Goal: Answer question/provide support

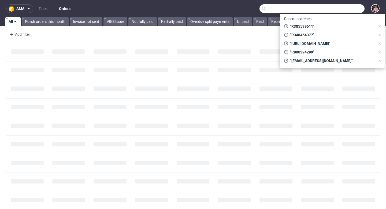
click at [347, 10] on input "text" at bounding box center [312, 8] width 105 height 9
paste input "[EMAIL_ADDRESS][DOMAIN_NAME]"
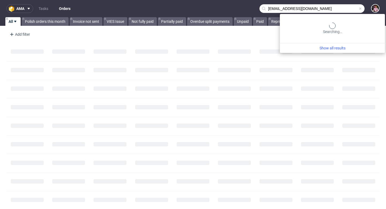
type input "[EMAIL_ADDRESS][DOMAIN_NAME]"
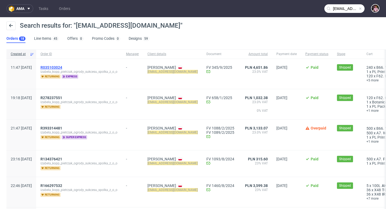
click at [62, 67] on span "R035103024" at bounding box center [52, 67] width 22 height 4
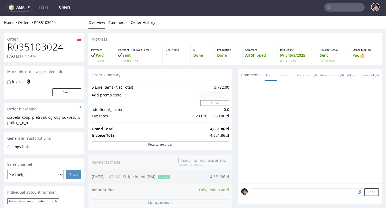
click at [52, 45] on h1 "R035103024" at bounding box center [44, 47] width 74 height 11
copy h1 "R035103024"
click at [350, 9] on input "text" at bounding box center [345, 7] width 40 height 9
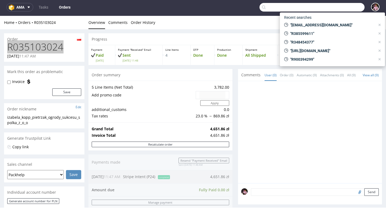
paste input "R999372442"
type input "R999372442"
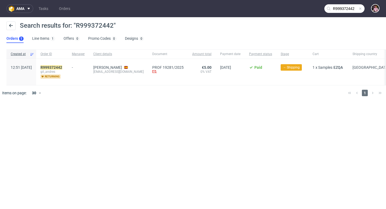
click at [361, 10] on span at bounding box center [360, 8] width 4 height 4
click at [351, 10] on input "text" at bounding box center [345, 8] width 40 height 9
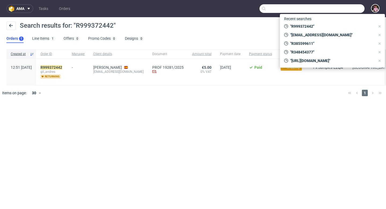
paste input "[EMAIL_ADDRESS][DOMAIN_NAME]"
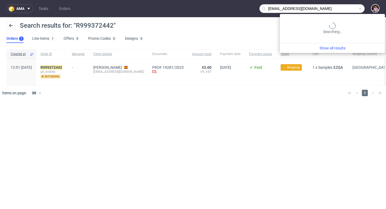
type input "[EMAIL_ADDRESS][DOMAIN_NAME]"
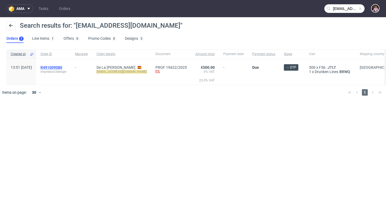
click at [62, 66] on span "R491009080" at bounding box center [52, 67] width 22 height 4
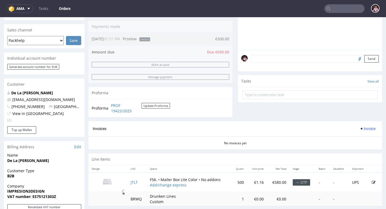
scroll to position [160, 0]
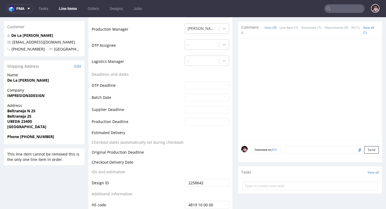
scroll to position [175, 0]
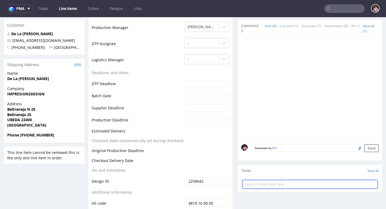
click at [288, 185] on input "text" at bounding box center [311, 184] width 136 height 9
type input "design:"
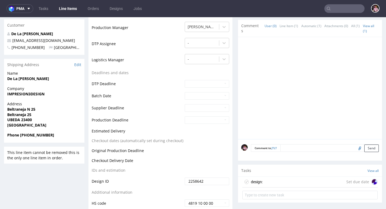
click at [311, 150] on textarea at bounding box center [330, 148] width 98 height 8
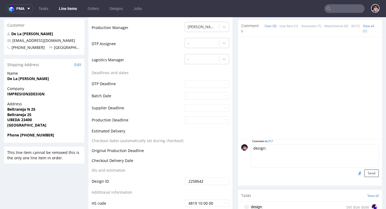
type textarea "design:"
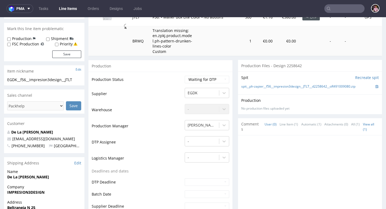
scroll to position [0, 0]
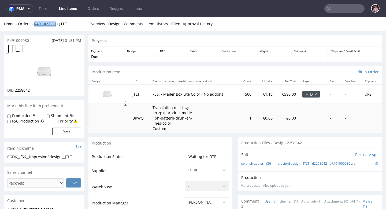
copy link "R491009080"
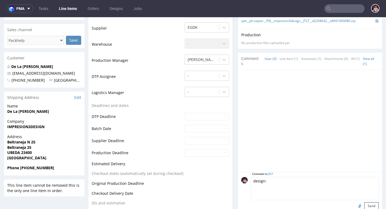
scroll to position [157, 0]
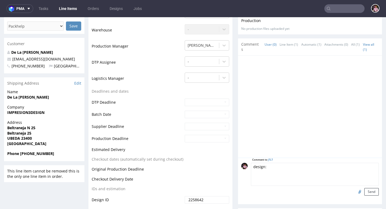
click at [356, 191] on input "file" at bounding box center [360, 191] width 8 height 7
type input "C:\fakepath\1000069367_013b93ba59f42804fa2110efef79bcc3-5_7_2024, 18_06_35_Nero…"
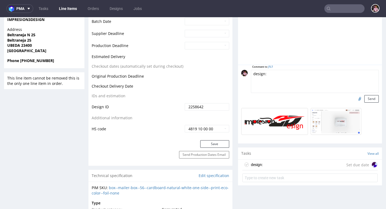
scroll to position [250, 0]
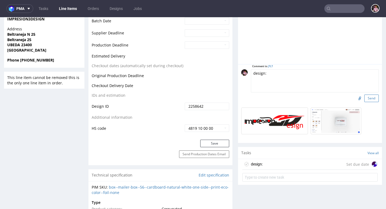
click at [367, 100] on button "Send" at bounding box center [372, 98] width 14 height 8
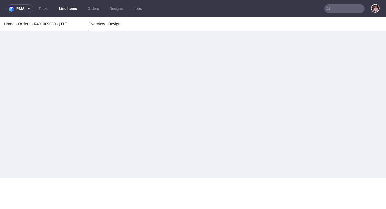
scroll to position [0, 0]
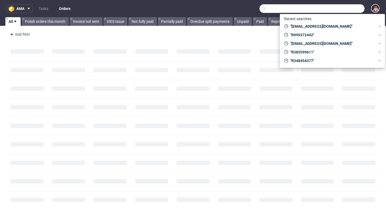
click at [343, 11] on input "text" at bounding box center [312, 8] width 105 height 9
paste input "R082511010"
type input "R082511010"
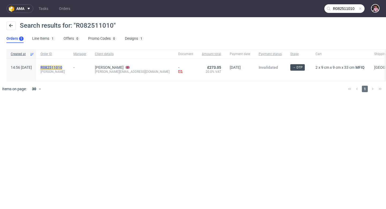
click at [62, 68] on mark "R082511010" at bounding box center [52, 67] width 22 height 4
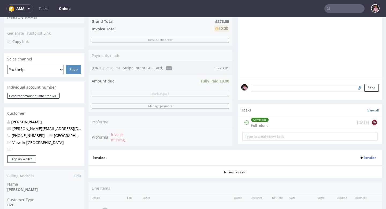
scroll to position [117, 0]
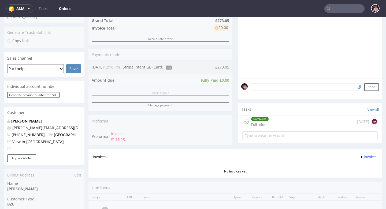
click at [329, 128] on div "Completed Full refund 1 day ago NK" at bounding box center [311, 121] width 136 height 13
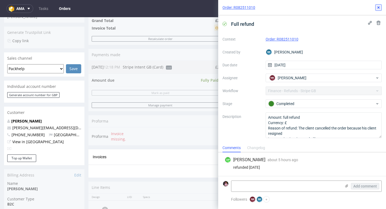
click at [378, 8] on use at bounding box center [379, 7] width 2 height 2
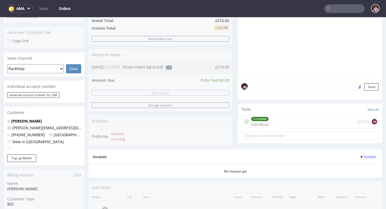
click at [350, 9] on input "text" at bounding box center [345, 8] width 40 height 9
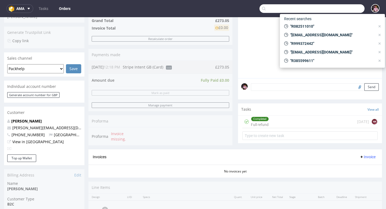
paste input "R659907541"
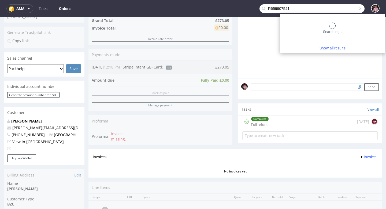
type input "R659907541"
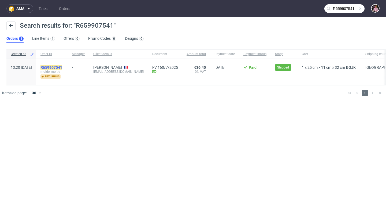
click at [62, 65] on mark "R659907541" at bounding box center [52, 67] width 22 height 4
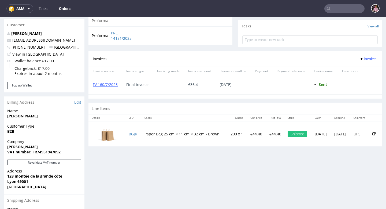
scroll to position [201, 0]
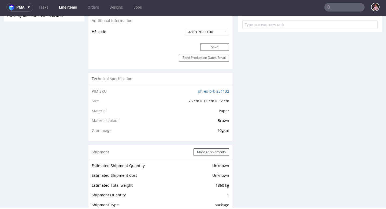
scroll to position [264, 0]
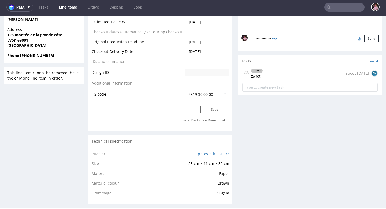
click at [292, 75] on div "To Do zwrot about 2 months ago BK" at bounding box center [311, 73] width 136 height 13
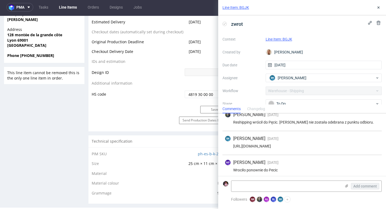
scroll to position [57, 0]
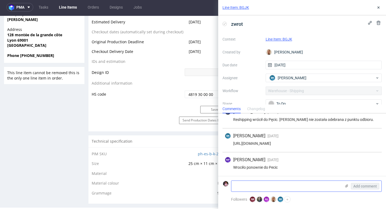
click at [284, 186] on textarea at bounding box center [287, 186] width 110 height 11
paste textarea "11 Rue Pouteau, 69001 Lyon"
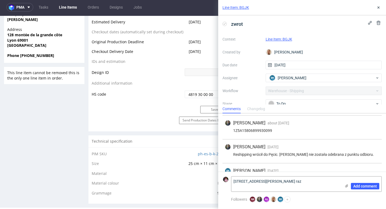
scroll to position [61, 0]
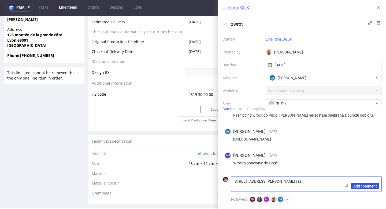
type textarea "11 Rue Pouteau, 69001 Lyon wyślijmy jeszcze raz"
click at [361, 186] on span "Add comment" at bounding box center [366, 186] width 24 height 4
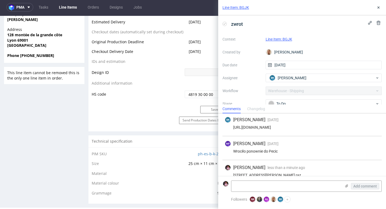
scroll to position [85, 0]
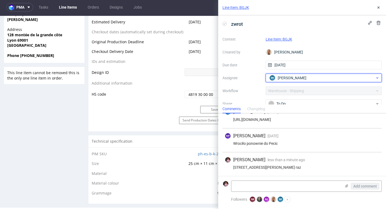
click at [306, 78] on div "BK Bogna Krystian" at bounding box center [321, 78] width 107 height 9
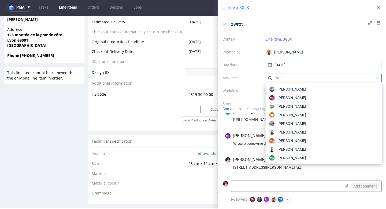
scroll to position [27, 0]
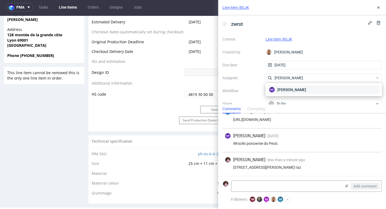
type input "michał f"
click at [296, 89] on span "Michał Fedorowicz" at bounding box center [292, 89] width 29 height 5
click at [378, 11] on div "Line Item: BGJK" at bounding box center [302, 7] width 168 height 15
click at [382, 8] on button at bounding box center [379, 7] width 6 height 6
